Goal: Task Accomplishment & Management: Manage account settings

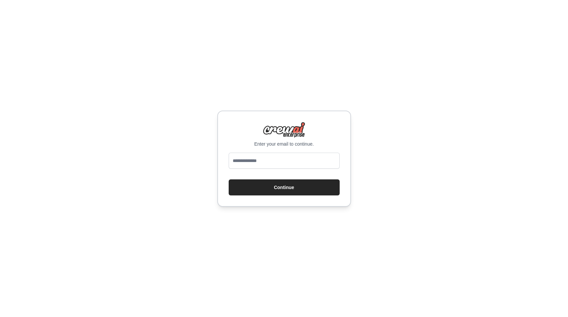
click at [303, 157] on input "email" at bounding box center [284, 161] width 111 height 16
type input "**********"
click at [286, 187] on button "Continue" at bounding box center [284, 187] width 111 height 16
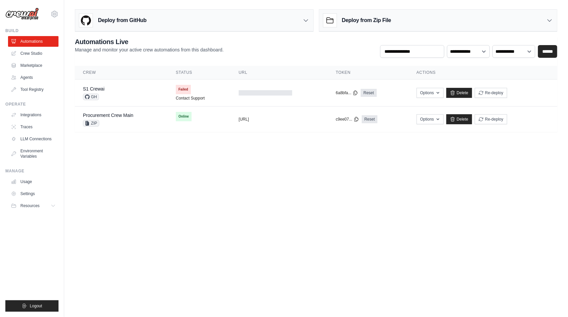
drag, startPoint x: 264, startPoint y: 157, endPoint x: 265, endPoint y: 160, distance: 3.7
click at [264, 157] on body "neo.kim@kt.com Settings Build Automations Crew Studio" at bounding box center [284, 158] width 568 height 317
click at [265, 160] on body "neo.kim@kt.com Settings Build Automations Crew Studio" at bounding box center [284, 158] width 568 height 317
click at [29, 181] on link "Usage" at bounding box center [34, 181] width 50 height 11
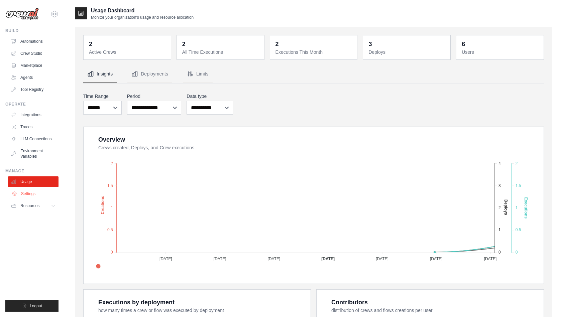
click at [25, 196] on link "Settings" at bounding box center [34, 193] width 50 height 11
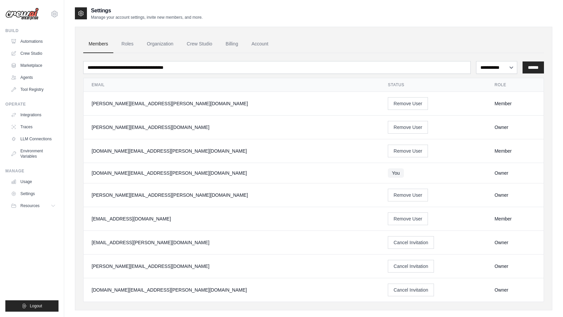
click at [15, 12] on img at bounding box center [21, 14] width 33 height 13
click at [31, 44] on link "Automations" at bounding box center [34, 41] width 50 height 11
